Goal: Task Accomplishment & Management: Use online tool/utility

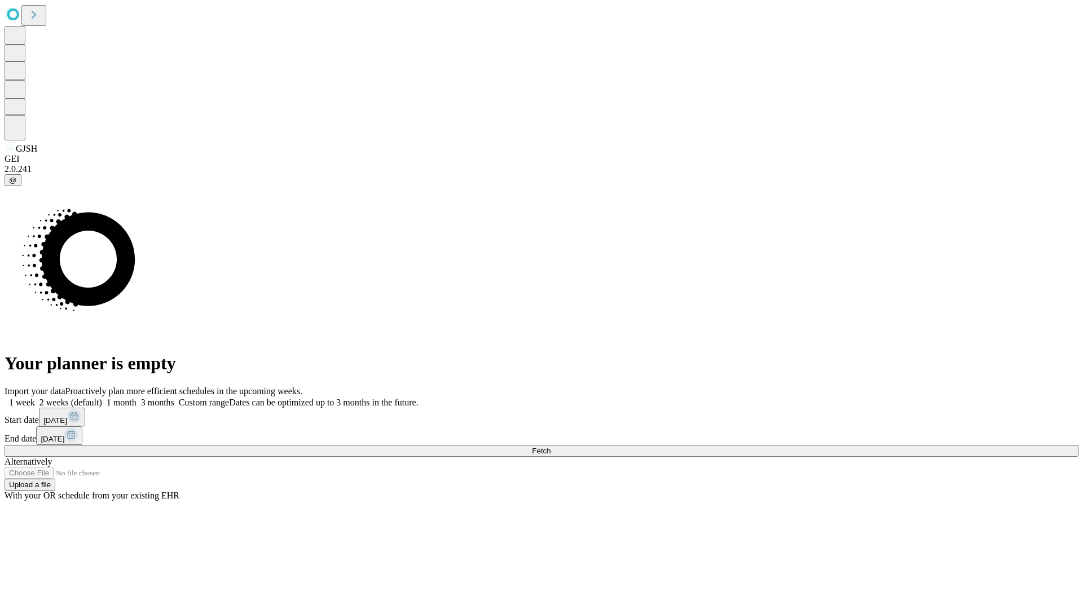
click at [551, 447] on span "Fetch" at bounding box center [541, 451] width 19 height 8
